Goal: Navigation & Orientation: Find specific page/section

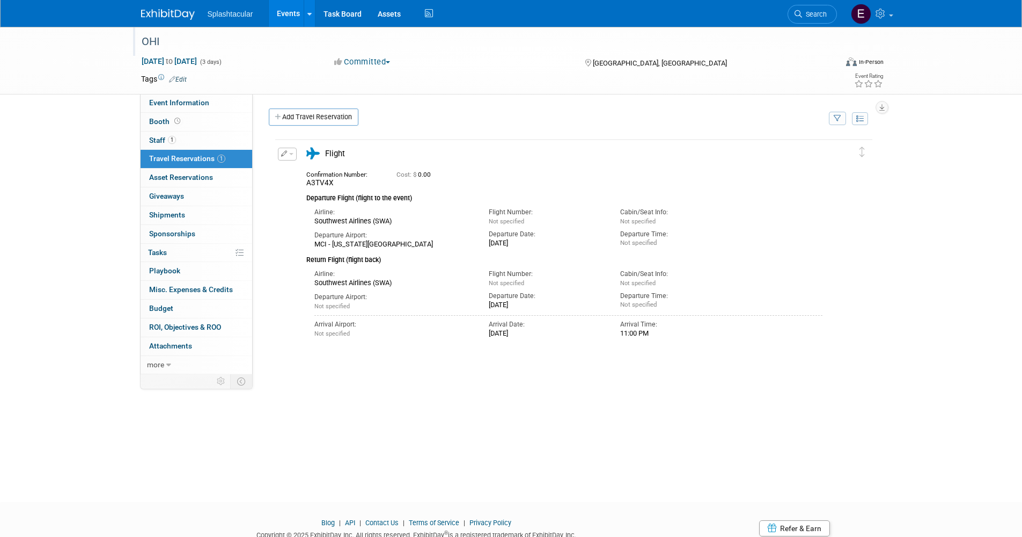
click at [154, 40] on div "OHI" at bounding box center [479, 41] width 683 height 19
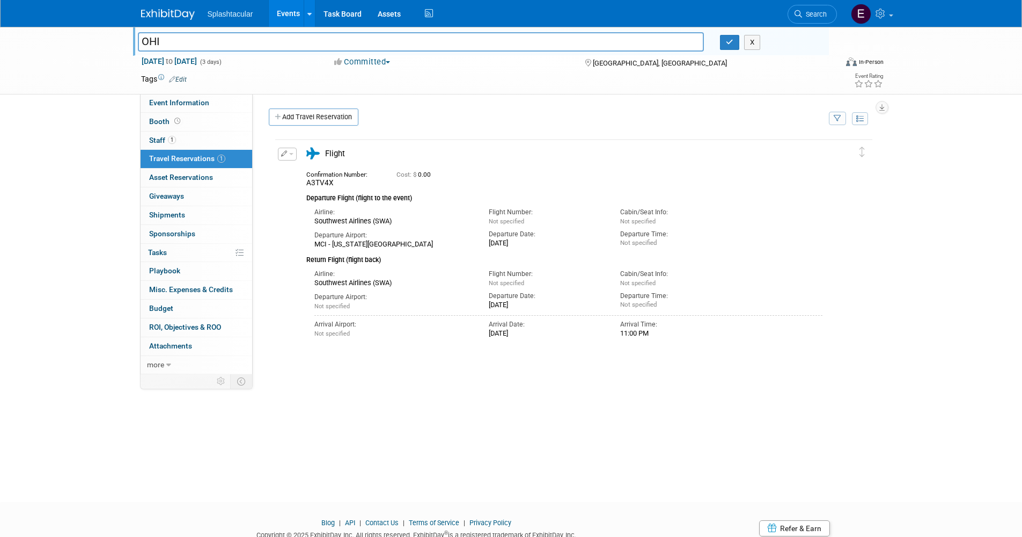
click at [236, 10] on span "Splashtacular" at bounding box center [231, 14] width 46 height 9
click at [280, 14] on link "Events" at bounding box center [288, 13] width 39 height 27
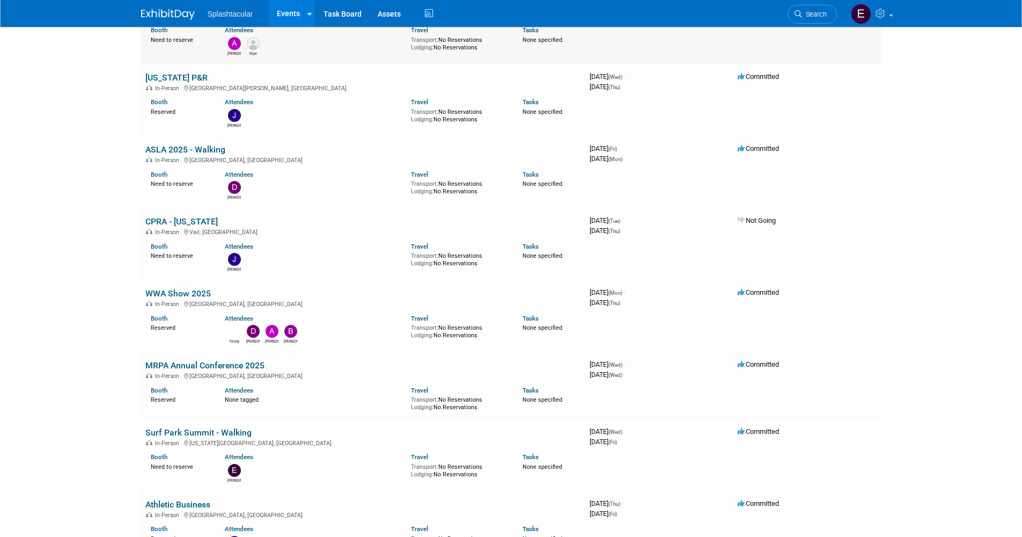
scroll to position [215, 0]
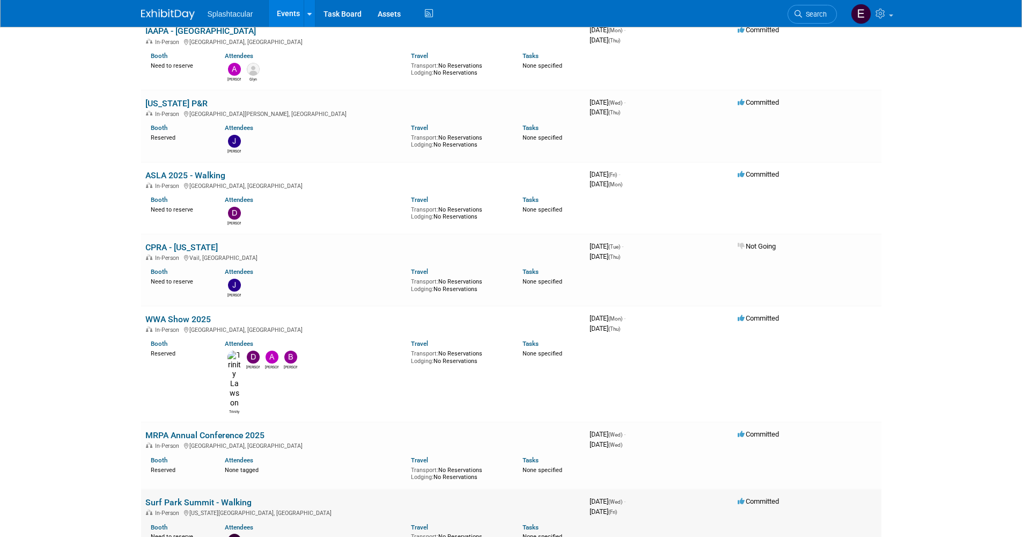
click at [231, 497] on link "Surf Park Summit - Walking" at bounding box center [198, 502] width 106 height 10
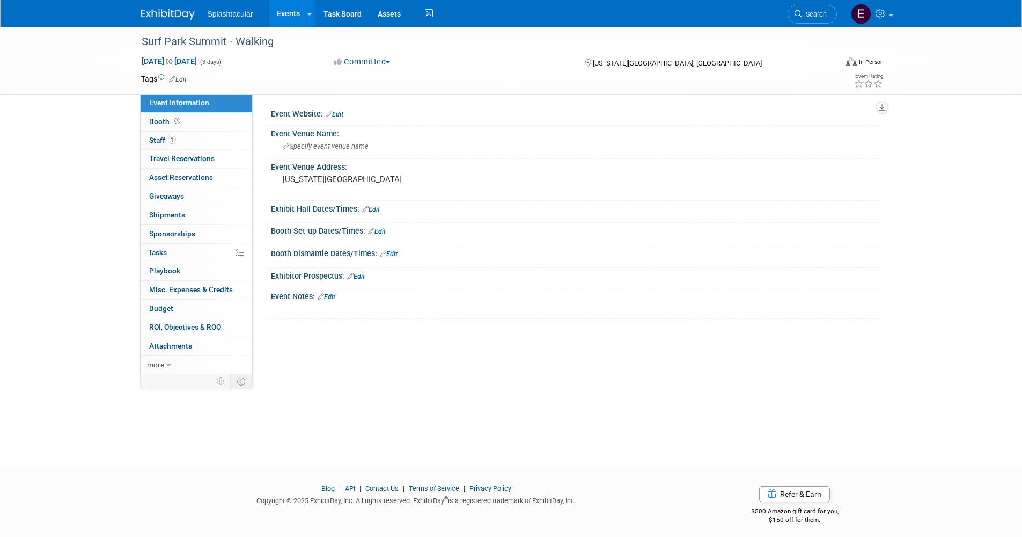
click at [724, 23] on div "Splashtacular Events Add Event Bulk Upload Events Shareable Event Boards Recent…" at bounding box center [511, 13] width 740 height 27
click at [742, 20] on div "Splashtacular Events Add Event Bulk Upload Events Shareable Event Boards Recent…" at bounding box center [511, 13] width 740 height 27
drag, startPoint x: 942, startPoint y: 276, endPoint x: 951, endPoint y: 274, distance: 9.3
click at [943, 276] on div "Surf Park Summit - Walking Nov 5, 2025 to Nov 7, 2025 (3 days) Nov 5, 2025 to N…" at bounding box center [511, 237] width 1022 height 421
